Goal: Information Seeking & Learning: Learn about a topic

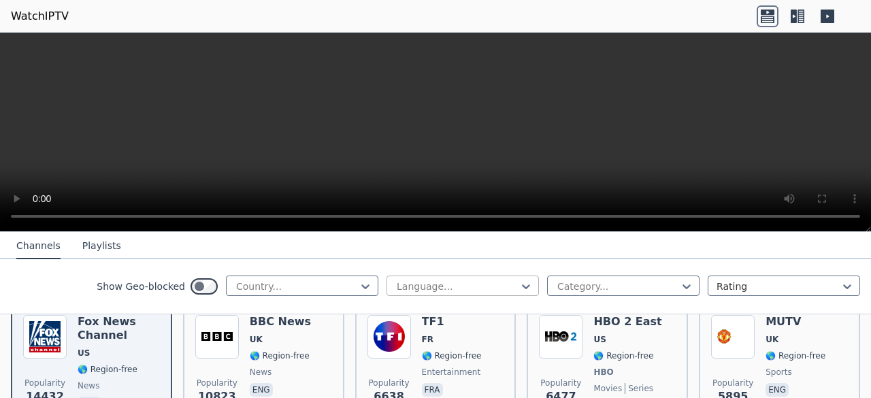
scroll to position [173, 0]
click at [786, 15] on icon at bounding box center [797, 16] width 22 height 22
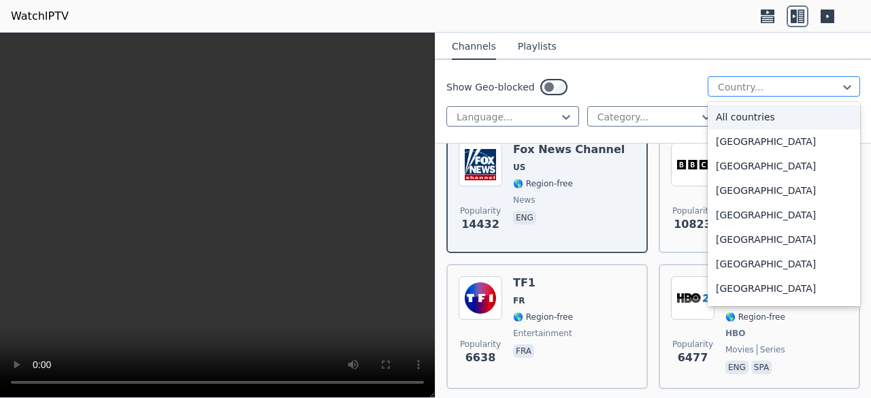
click at [765, 84] on div at bounding box center [778, 87] width 124 height 14
type input "*"
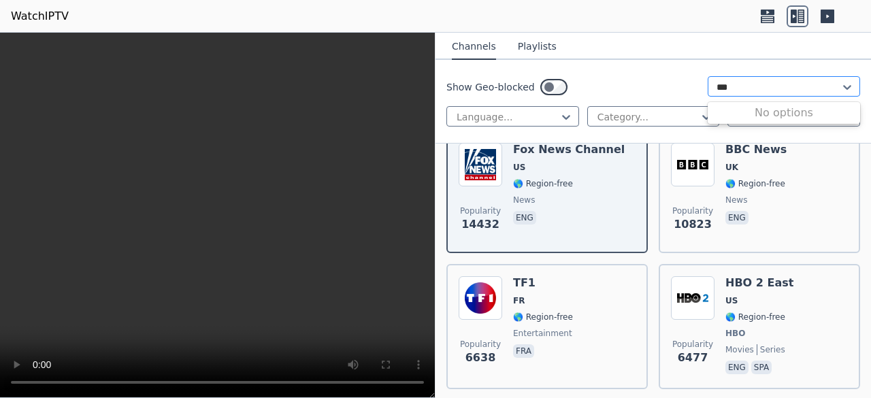
type input "**"
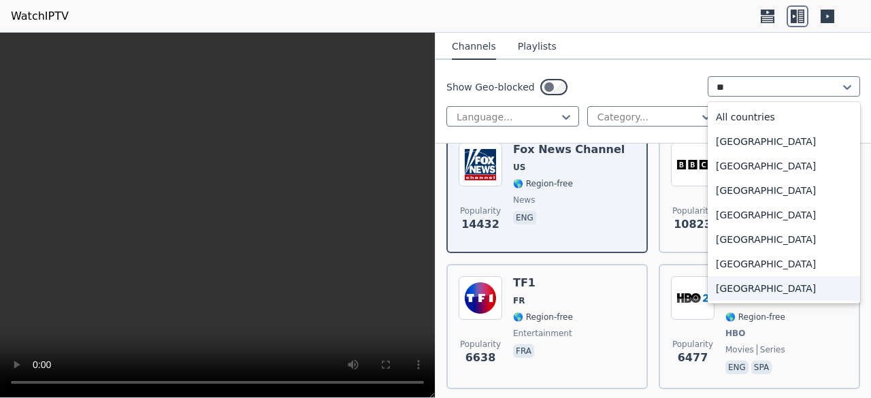
click at [748, 283] on div "[GEOGRAPHIC_DATA]" at bounding box center [783, 288] width 152 height 24
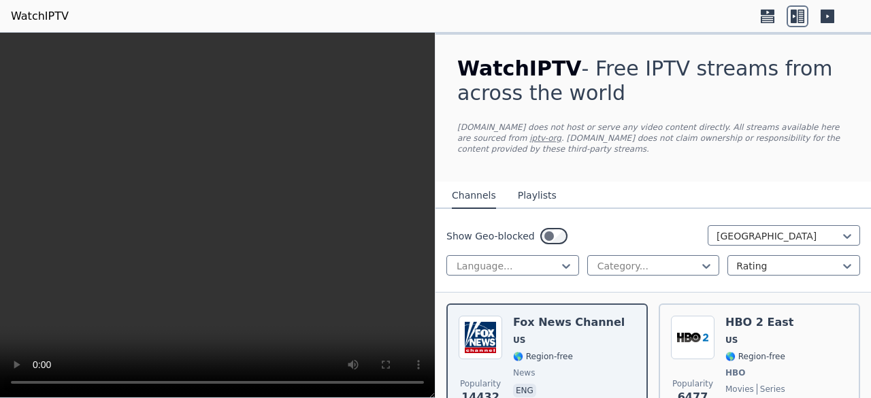
click at [665, 232] on div "Show Geo-blocked [GEOGRAPHIC_DATA]" at bounding box center [653, 236] width 414 height 22
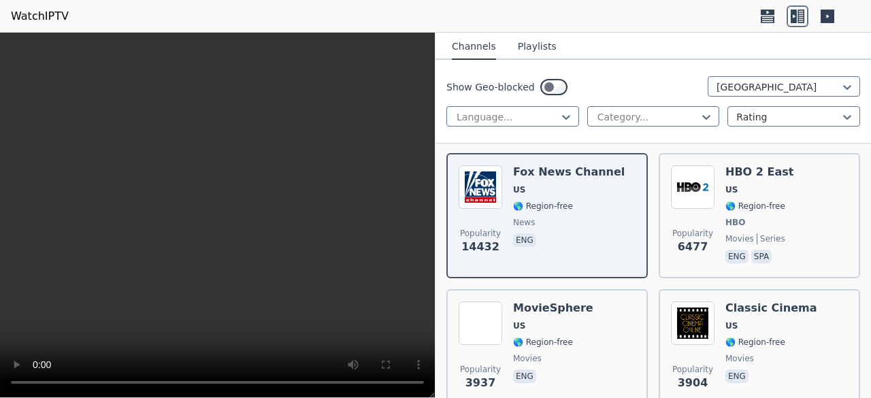
scroll to position [163, 0]
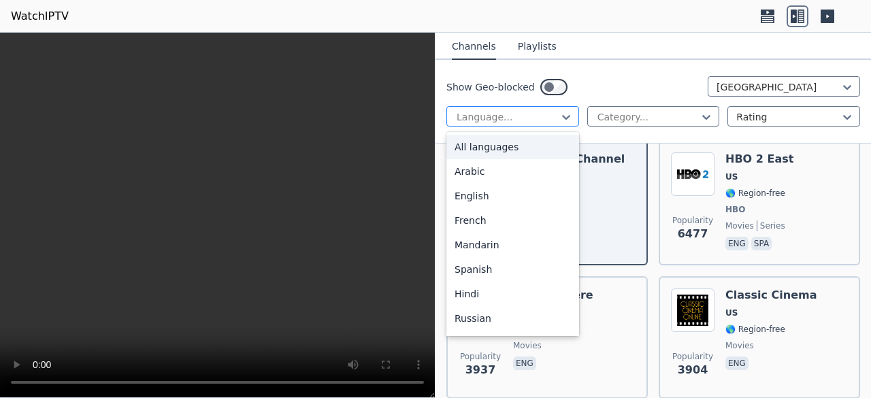
click at [493, 120] on div at bounding box center [507, 117] width 104 height 14
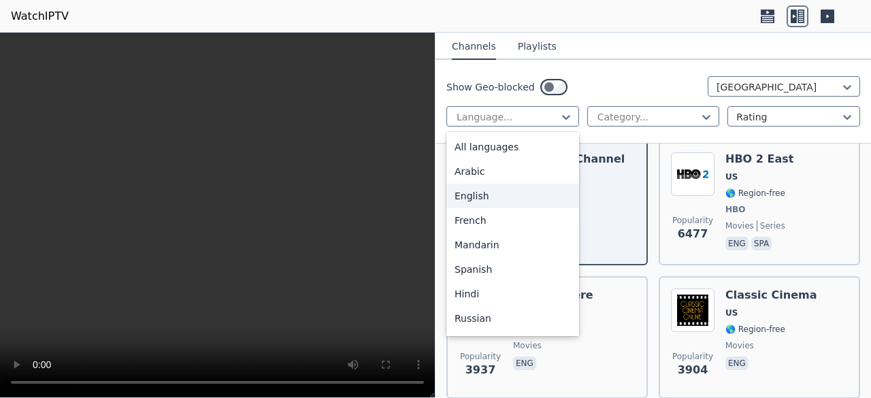
click at [487, 194] on div "English" at bounding box center [512, 196] width 133 height 24
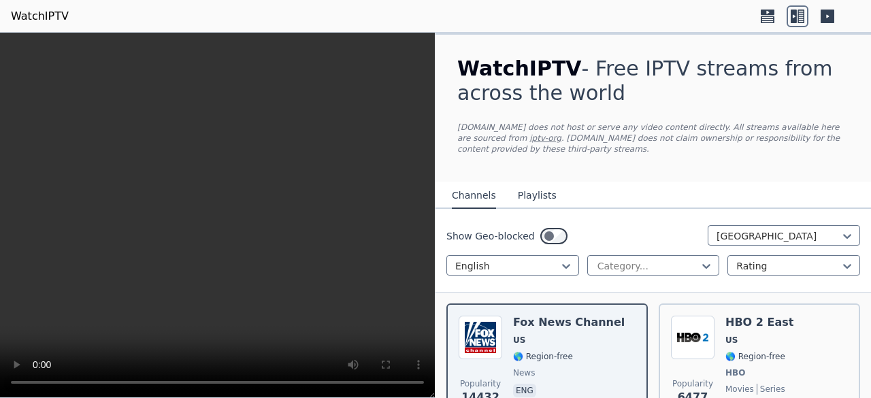
click at [614, 237] on div "Show Geo-blocked [GEOGRAPHIC_DATA]" at bounding box center [653, 236] width 414 height 22
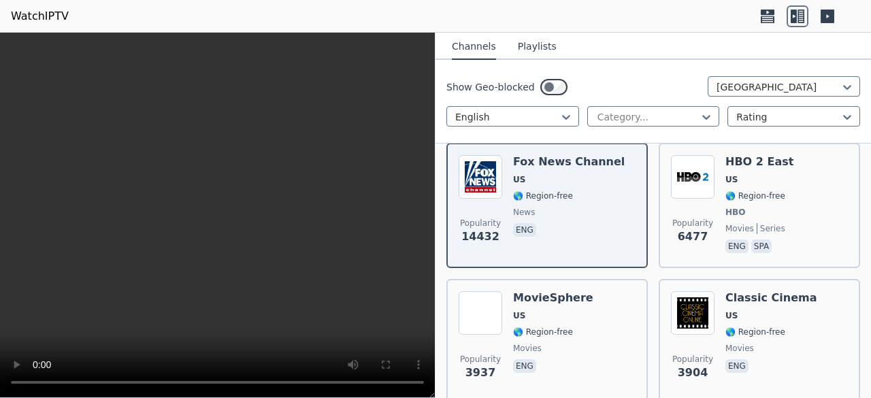
scroll to position [163, 0]
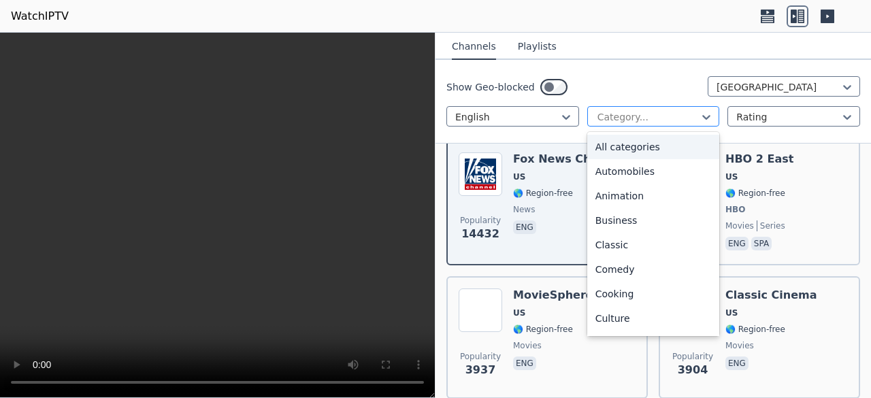
click at [648, 120] on div at bounding box center [648, 117] width 104 height 14
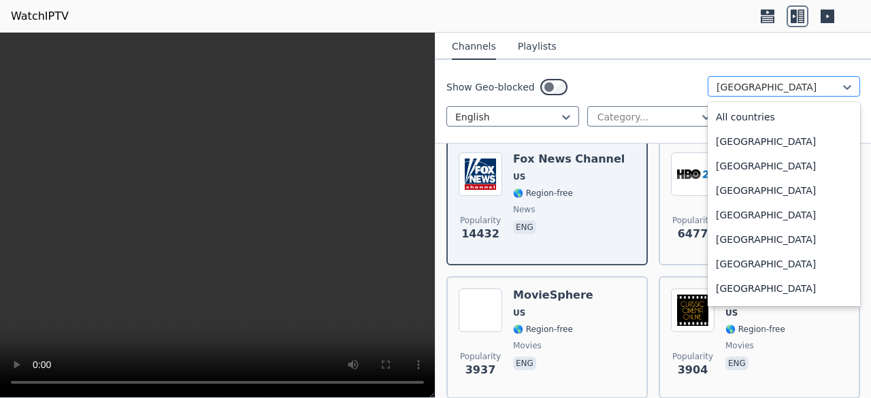
click at [746, 84] on div at bounding box center [778, 87] width 124 height 14
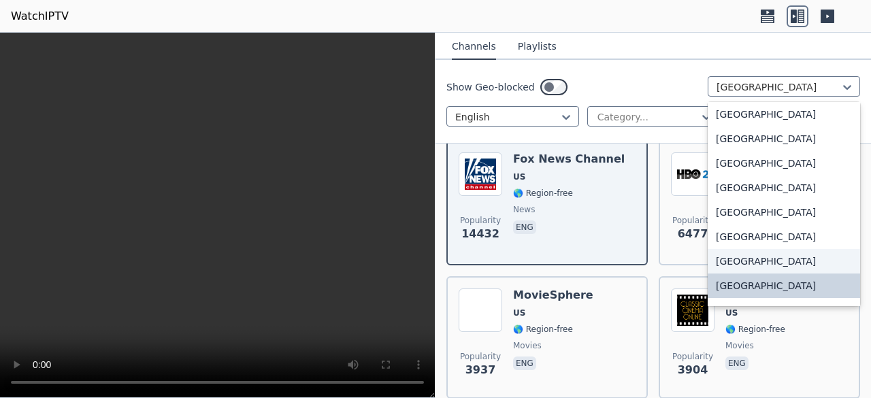
click at [737, 261] on div "[GEOGRAPHIC_DATA]" at bounding box center [783, 261] width 152 height 24
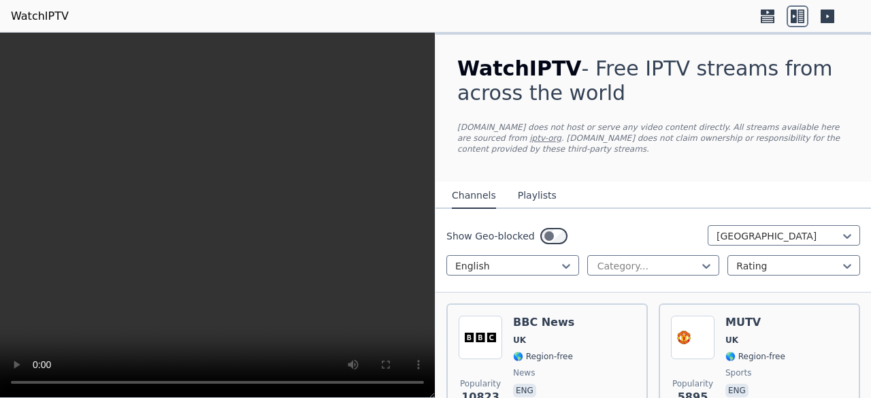
click at [647, 224] on div "Show Geo-blocked [GEOGRAPHIC_DATA] English Category... Rating" at bounding box center [652, 251] width 435 height 84
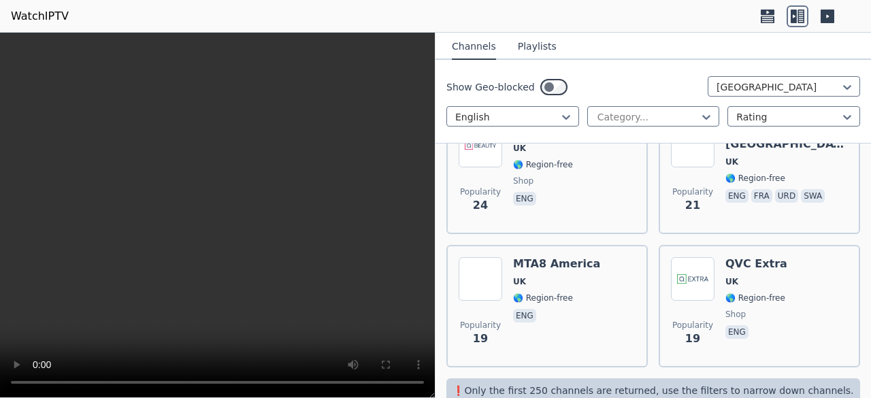
scroll to position [3420, 0]
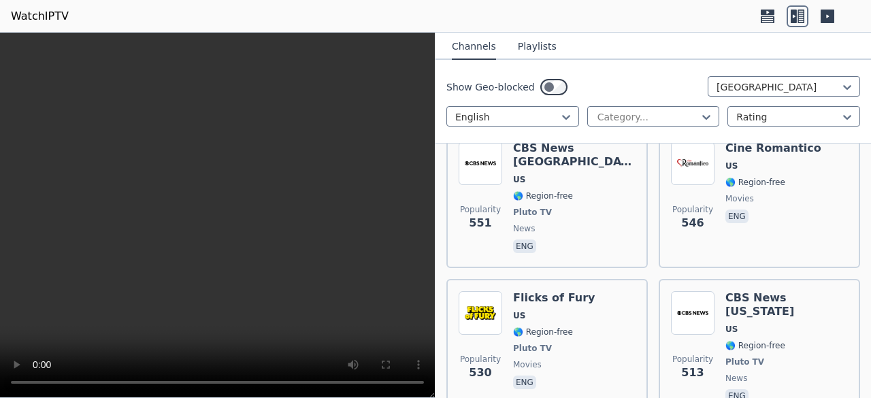
scroll to position [3448, 0]
